Goal: Information Seeking & Learning: Find specific fact

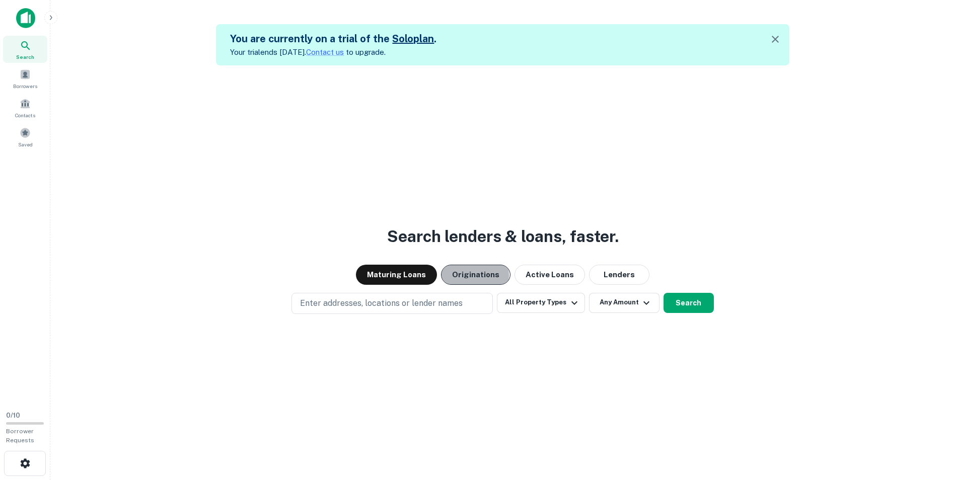
click at [467, 276] on button "Originations" at bounding box center [475, 275] width 69 height 20
click at [30, 75] on span at bounding box center [25, 74] width 11 height 11
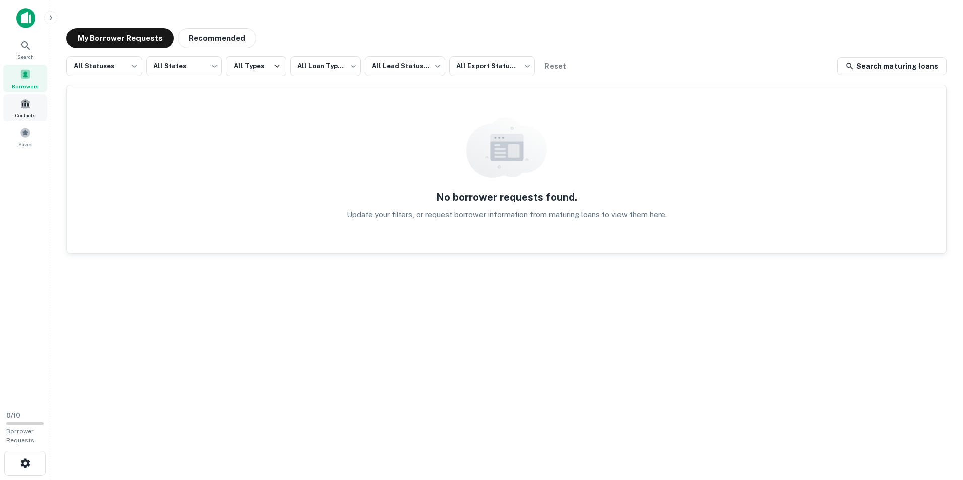
click at [30, 107] on span at bounding box center [25, 103] width 11 height 11
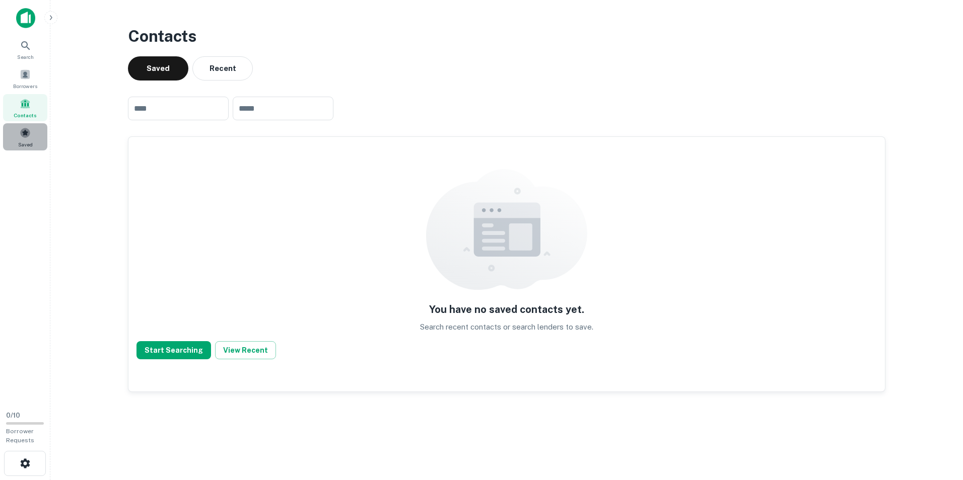
click at [28, 139] on div "Saved" at bounding box center [25, 136] width 44 height 27
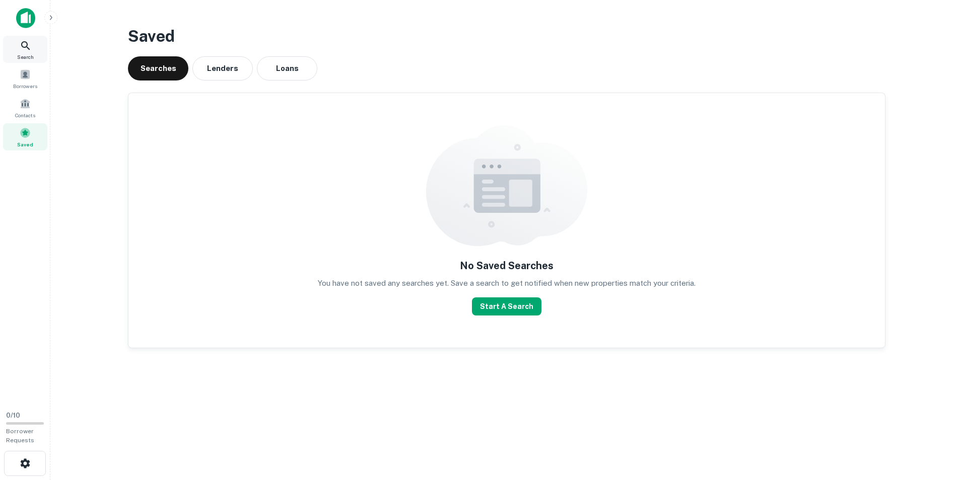
click at [28, 40] on icon at bounding box center [26, 46] width 12 height 12
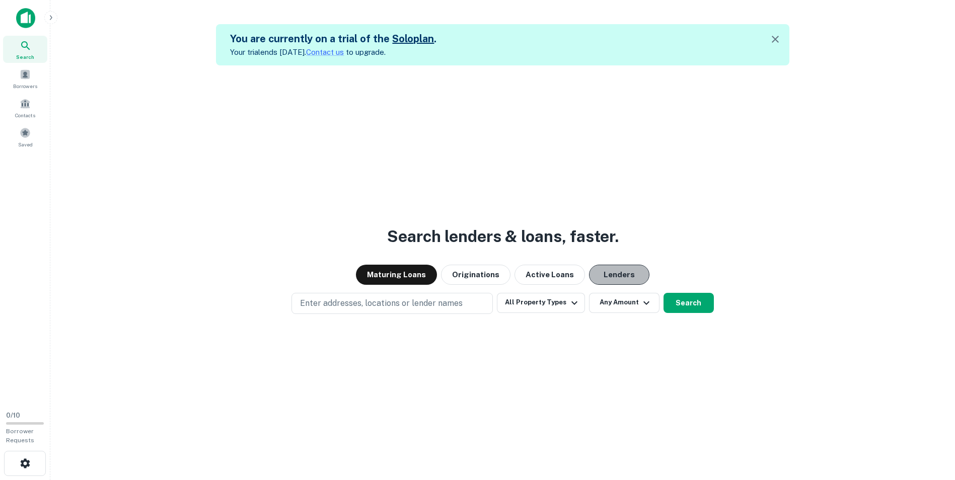
click at [613, 278] on button "Lenders" at bounding box center [619, 275] width 60 height 20
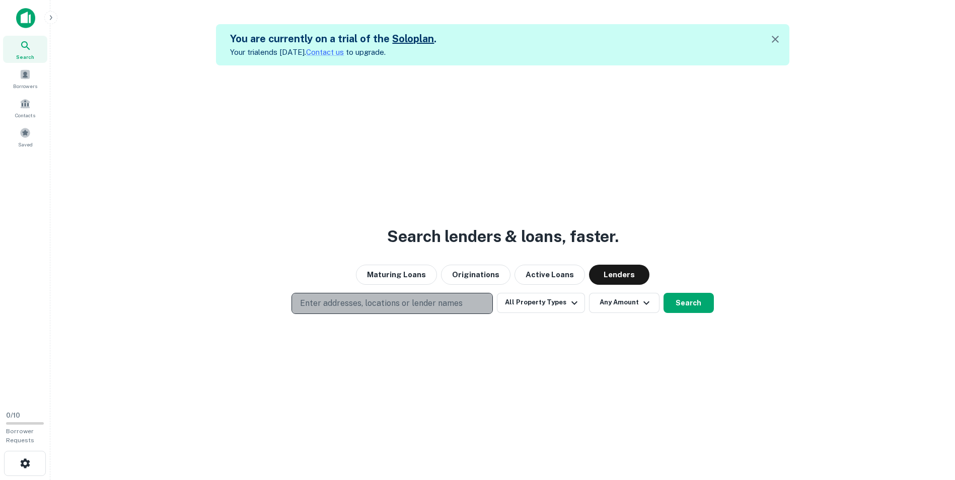
click at [395, 301] on p "Enter addresses, locations or lender names" at bounding box center [381, 304] width 163 height 12
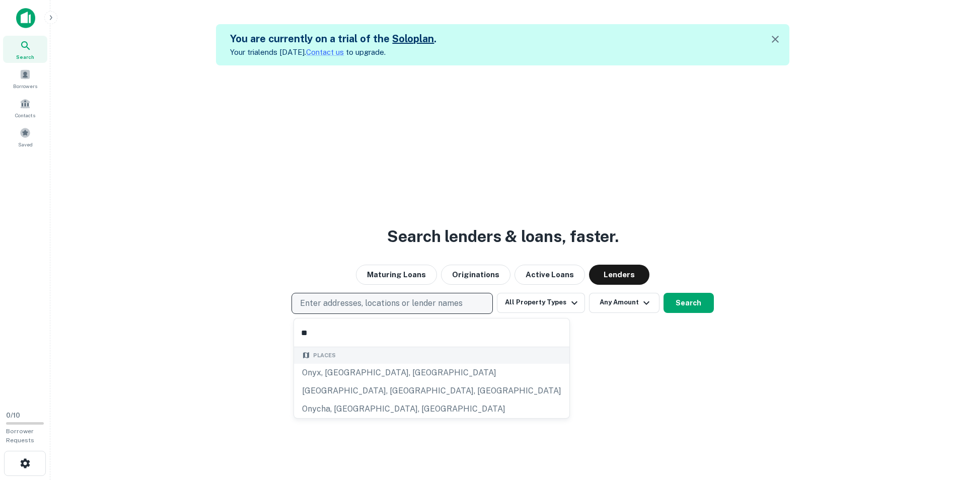
type input "*"
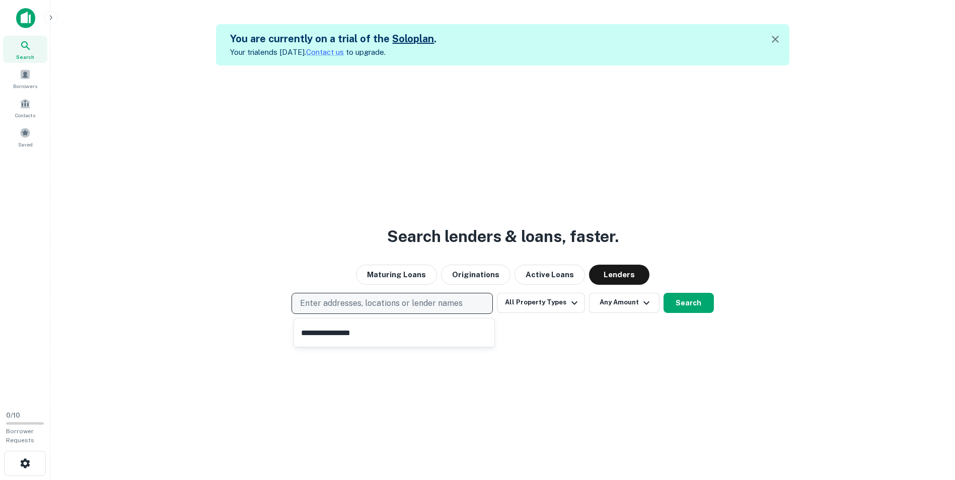
type input "**********"
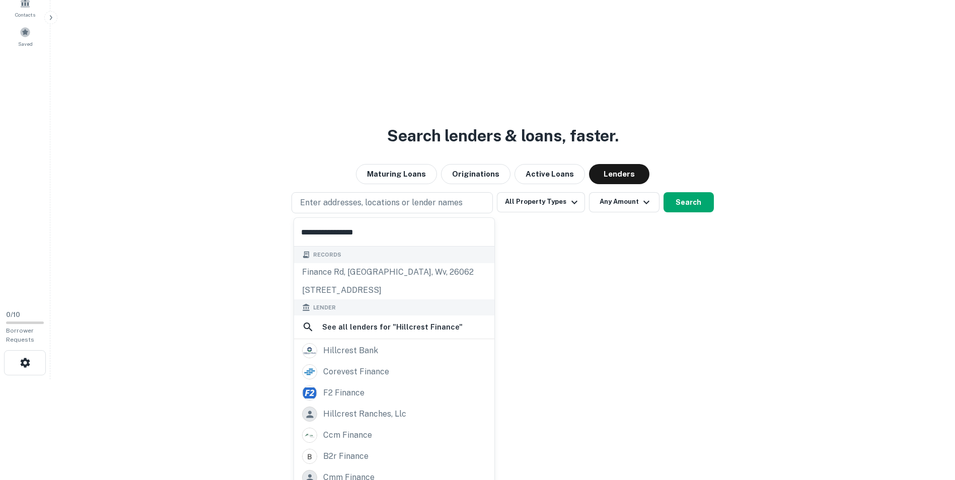
drag, startPoint x: 378, startPoint y: 226, endPoint x: 240, endPoint y: 220, distance: 137.6
click at [240, 220] on body "**********" at bounding box center [477, 139] width 955 height 480
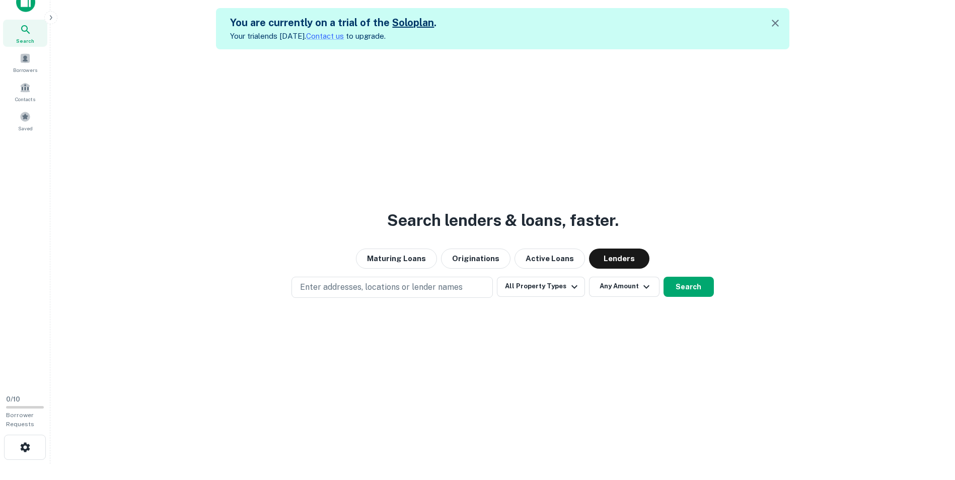
scroll to position [16, 0]
click at [333, 283] on p "Enter addresses, locations or lender names" at bounding box center [381, 287] width 163 height 12
type input "*"
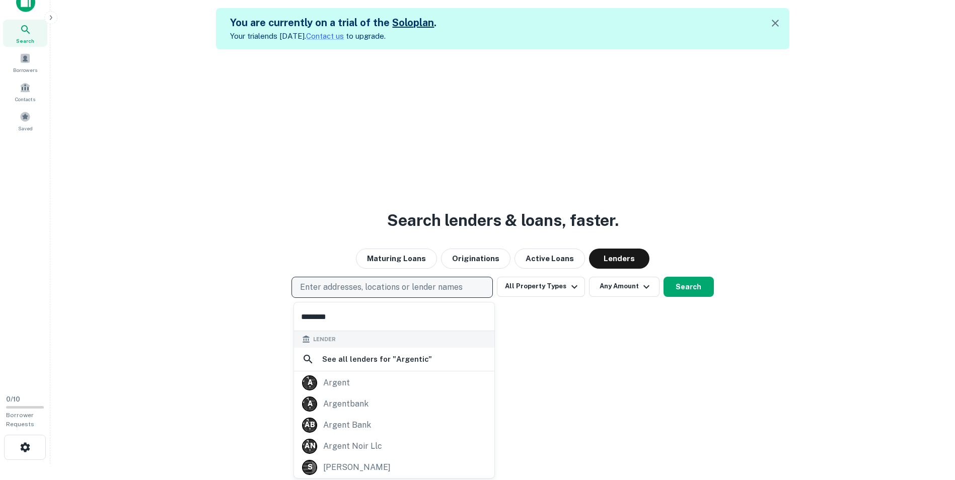
type input "********"
click at [349, 288] on p "Enter addresses, locations or lender names" at bounding box center [381, 287] width 163 height 12
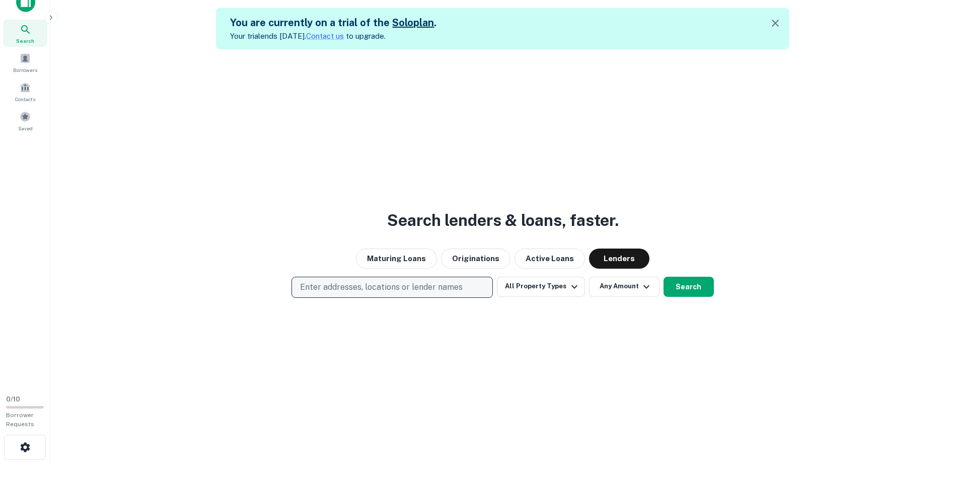
click at [316, 281] on p "Enter addresses, locations or lender names" at bounding box center [381, 287] width 163 height 12
type input "*"
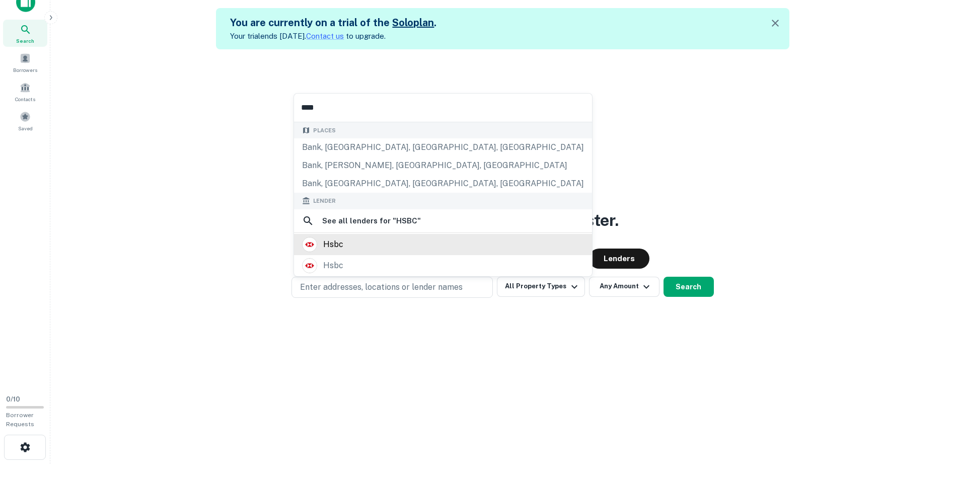
type input "****"
click at [347, 247] on div "hsbc" at bounding box center [443, 244] width 282 height 15
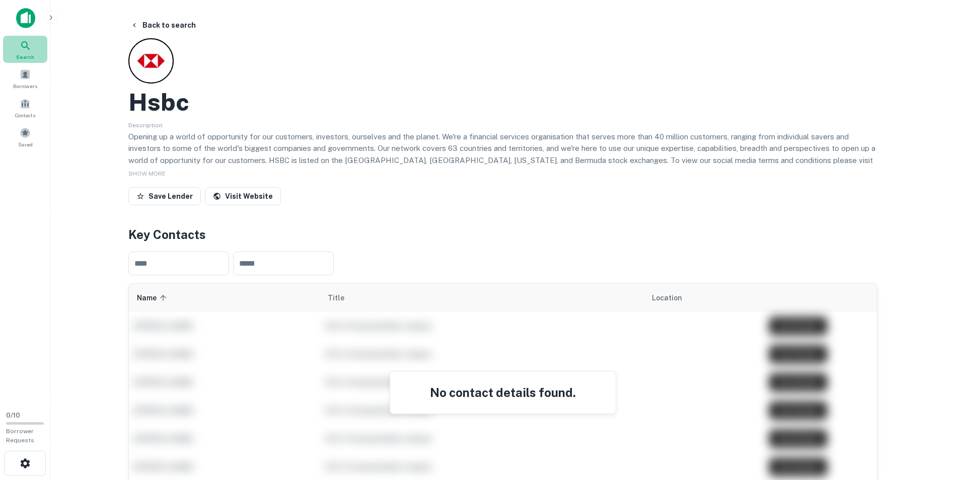
click at [28, 47] on icon at bounding box center [26, 46] width 12 height 12
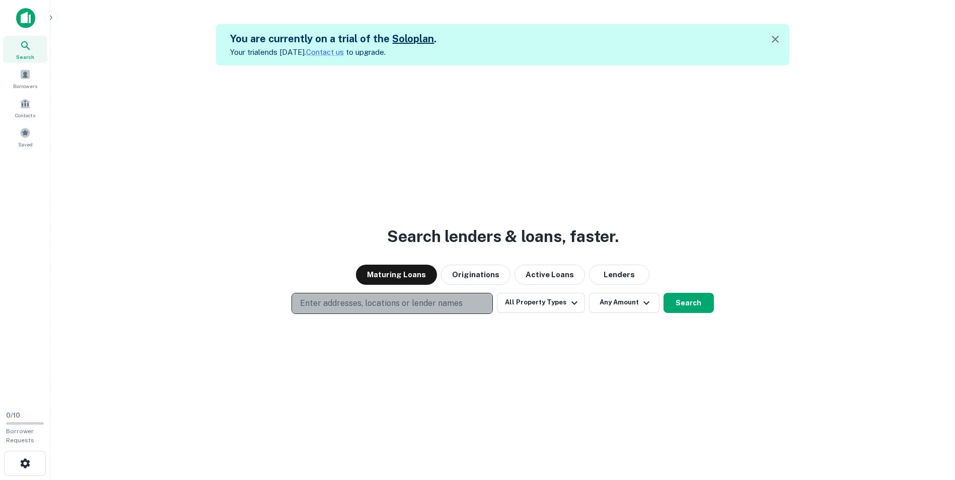
click at [368, 307] on p "Enter addresses, locations or lender names" at bounding box center [381, 304] width 163 height 12
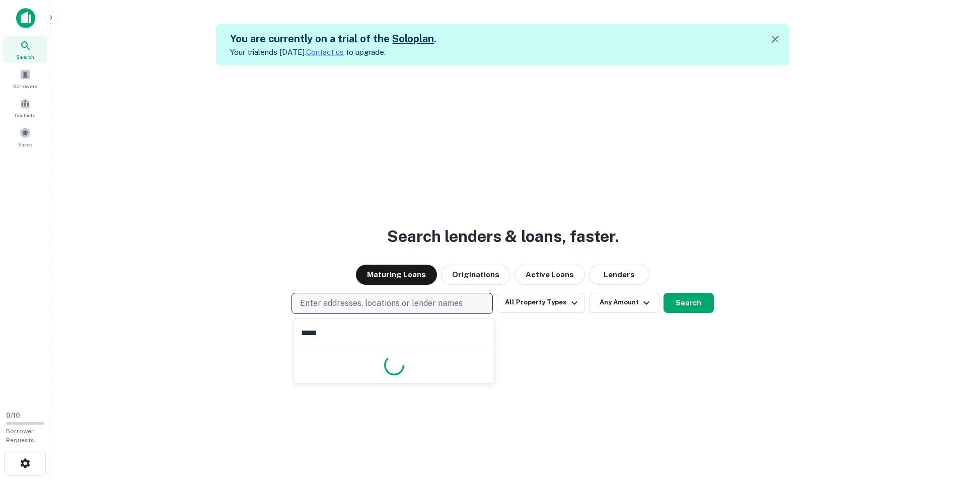
type input "*****"
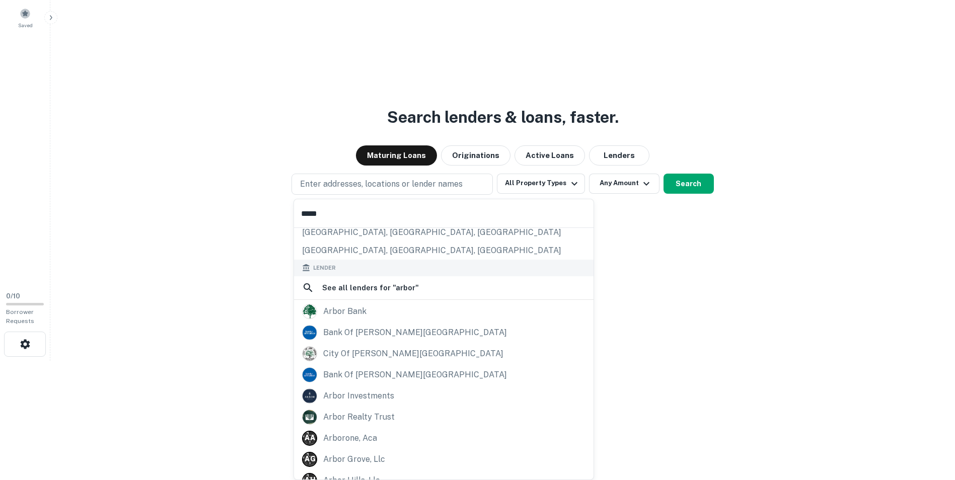
scroll to position [92, 0]
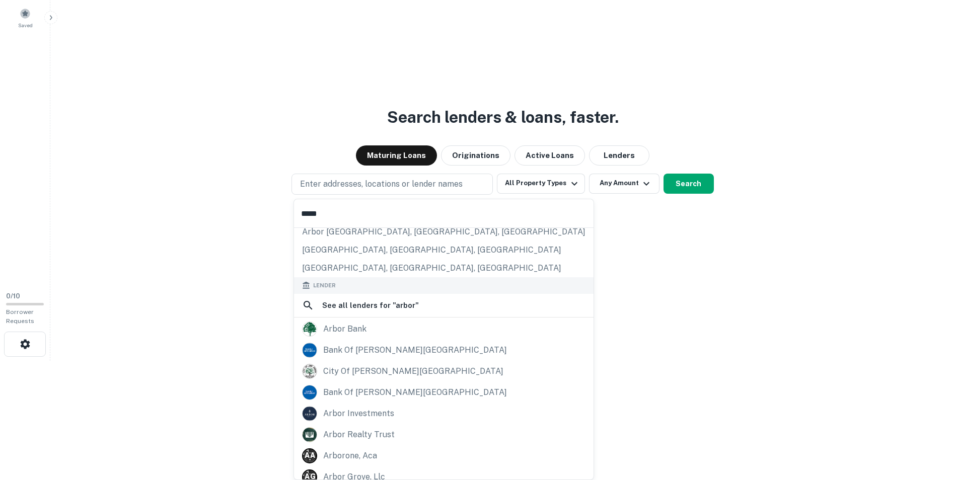
click at [621, 361] on html "Search Borrowers Contacts Saved 0 / 10 Borrower Requests You are currently on a…" at bounding box center [477, 121] width 955 height 480
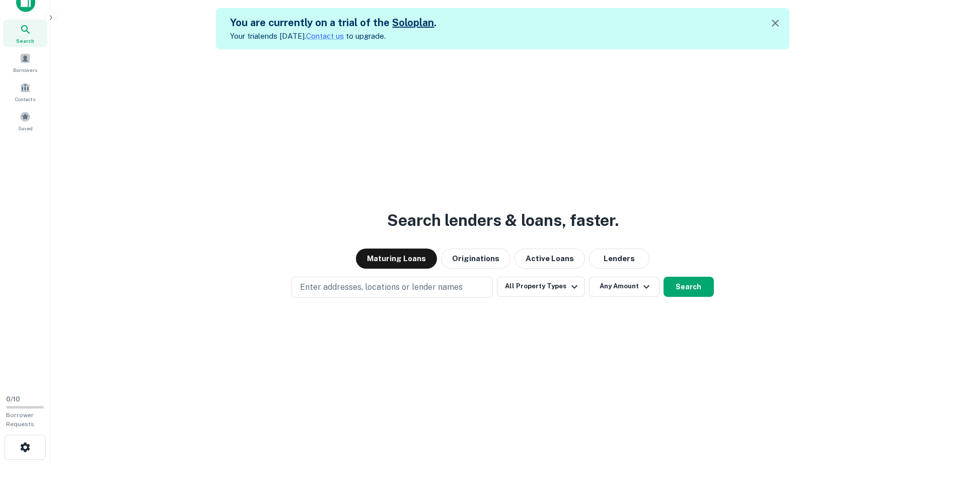
scroll to position [16, 0]
